Goal: Information Seeking & Learning: Learn about a topic

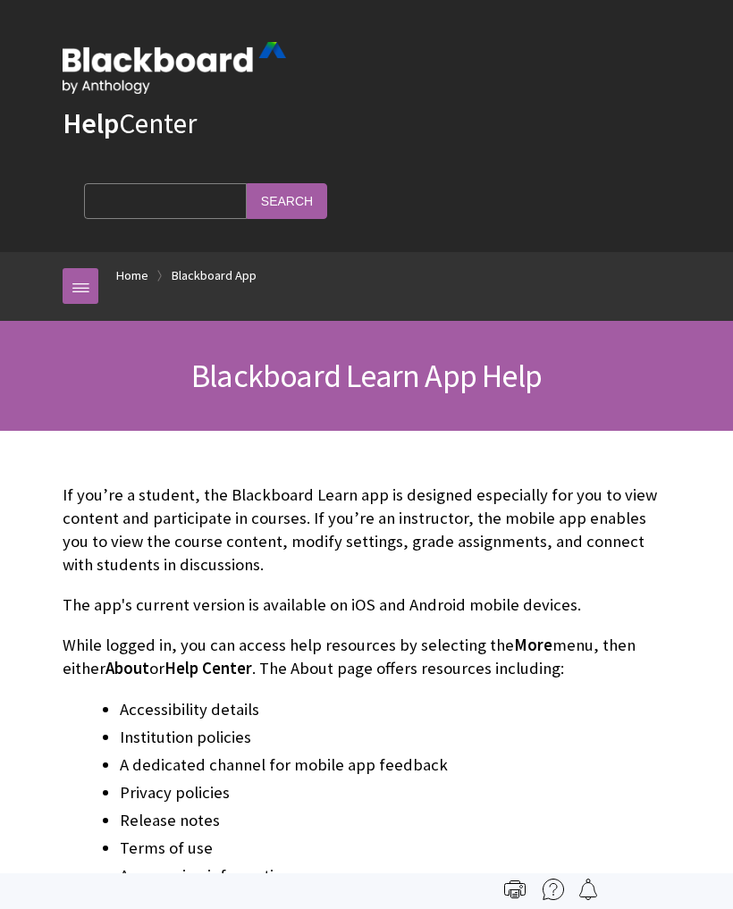
scroll to position [185, 0]
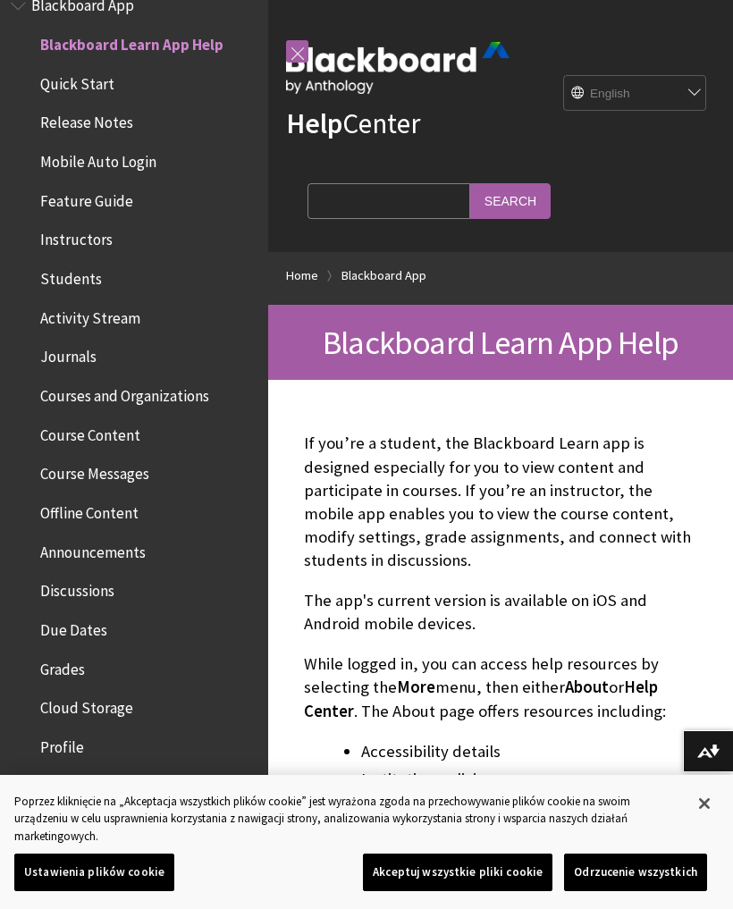
click at [695, 109] on select "English عربية Català Cymraeg Deutsch Español Suomi Français עברית Italiano 日本語 …" at bounding box center [635, 94] width 143 height 36
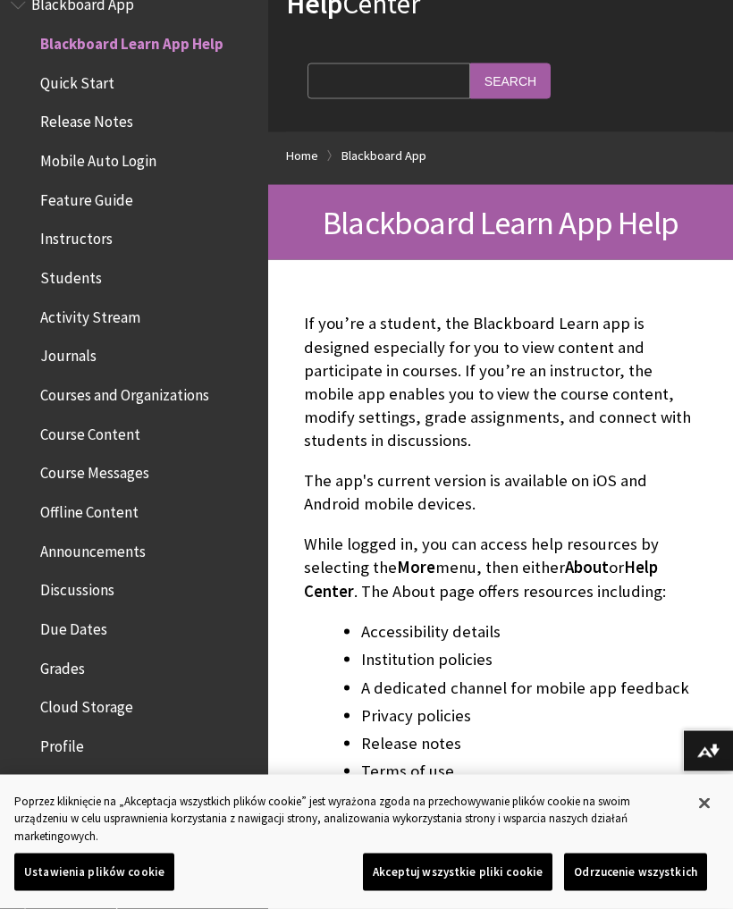
scroll to position [130, 0]
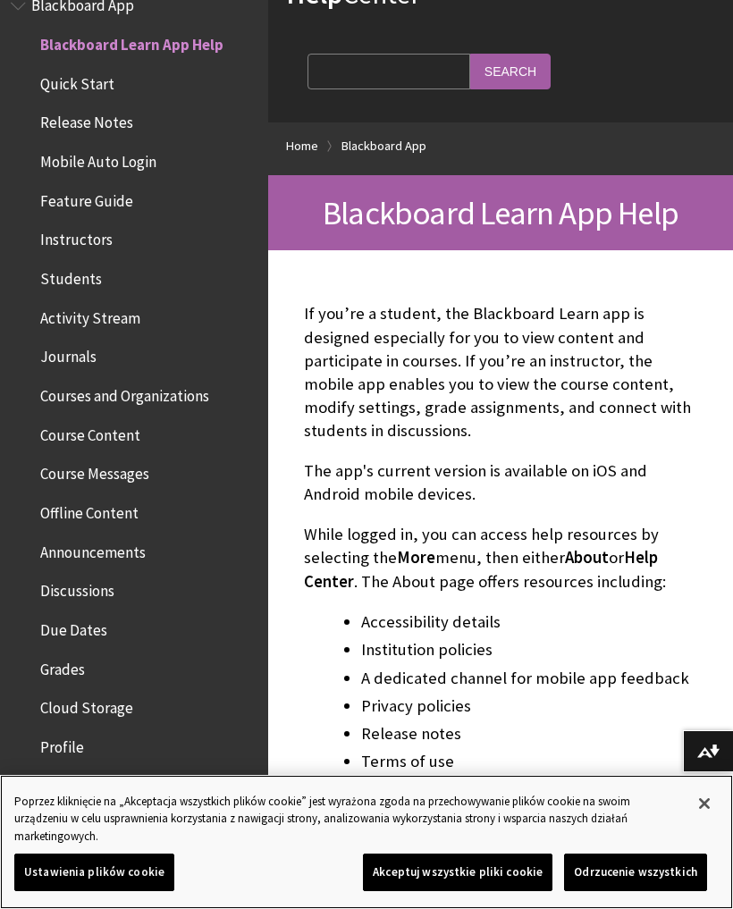
click at [703, 818] on button "Zamknięcie" at bounding box center [704, 803] width 39 height 39
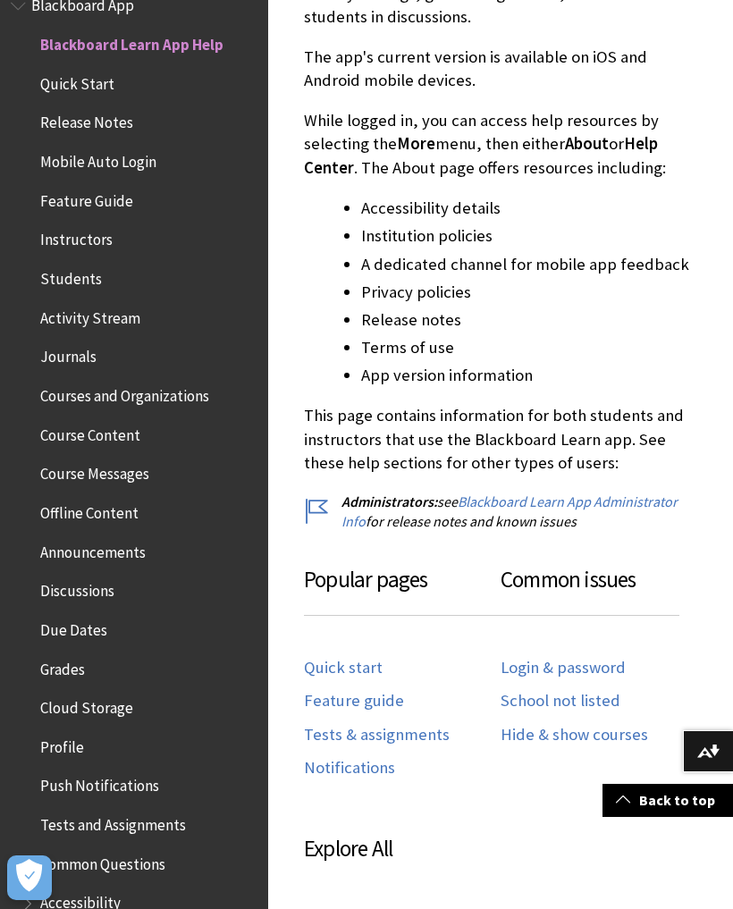
scroll to position [544, 0]
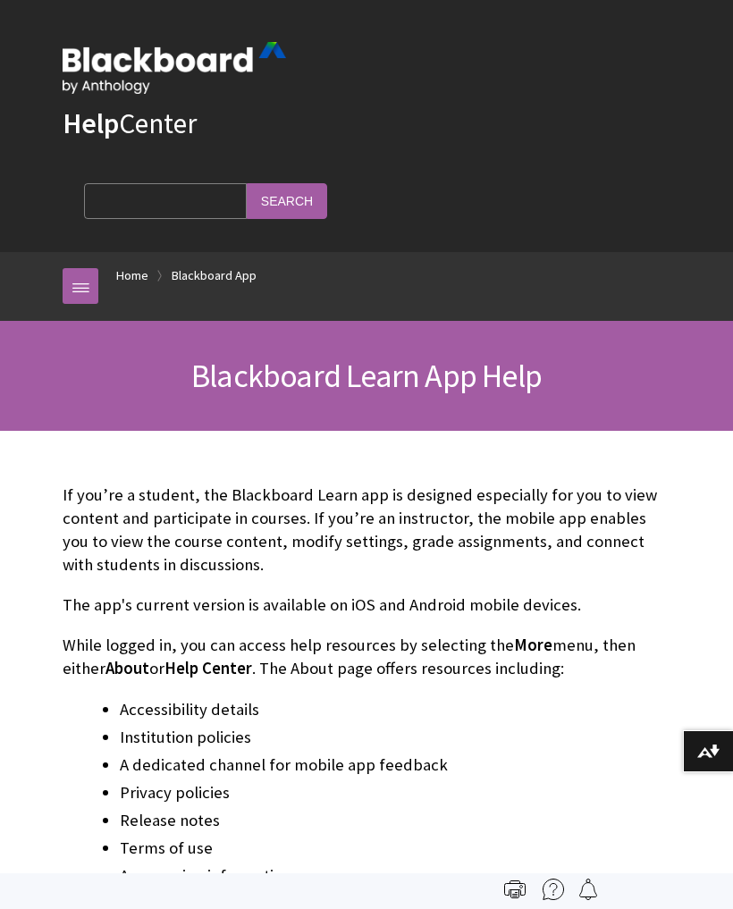
scroll to position [185, 0]
